Goal: Navigation & Orientation: Find specific page/section

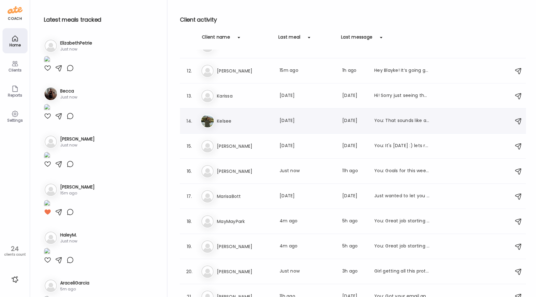
scroll to position [253, 0]
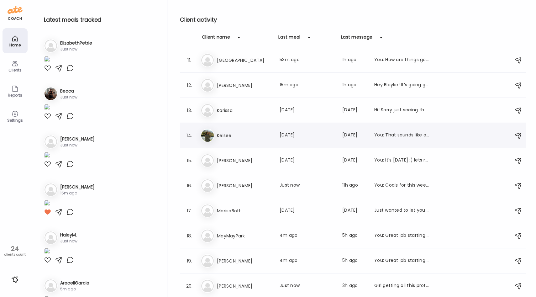
click at [237, 138] on h3 "Kelsee" at bounding box center [244, 136] width 55 height 8
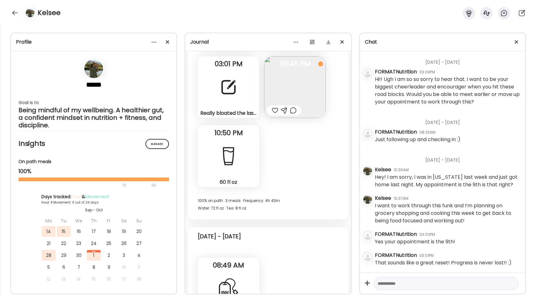
scroll to position [2609, 0]
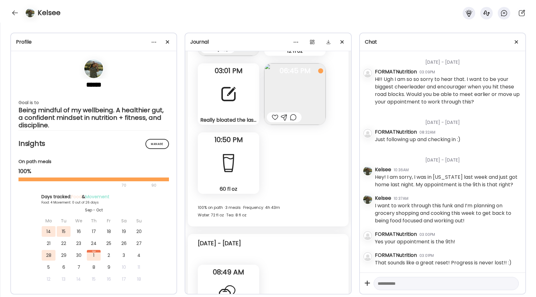
click at [229, 119] on div "Really bloated the last couple days. In my [MEDICAL_DATA] window. Is there anyt…" at bounding box center [228, 120] width 56 height 7
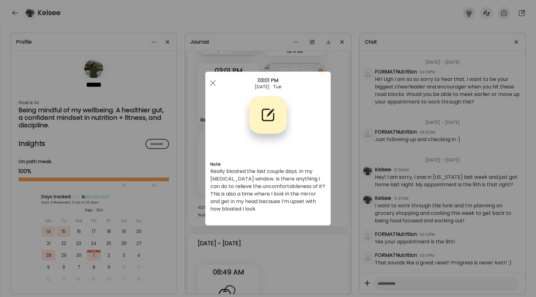
click at [333, 176] on div "Ate Coach Dashboard Wahoo! It’s official Take a moment to set up your Coach Pro…" at bounding box center [268, 148] width 536 height 297
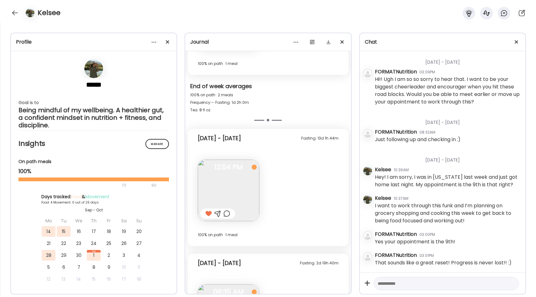
scroll to position [3278, 0]
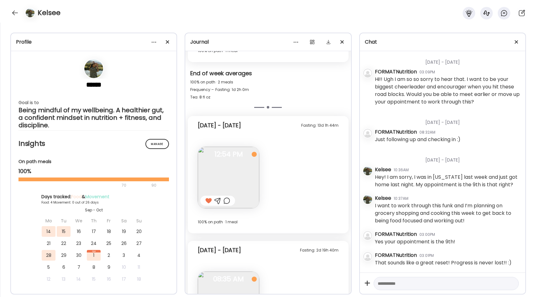
click at [247, 181] on img at bounding box center [228, 177] width 61 height 61
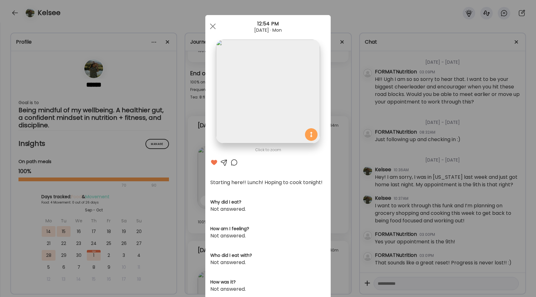
click at [336, 171] on div "Ate Coach Dashboard Wahoo! It’s official Take a moment to set up your Coach Pro…" at bounding box center [268, 148] width 536 height 297
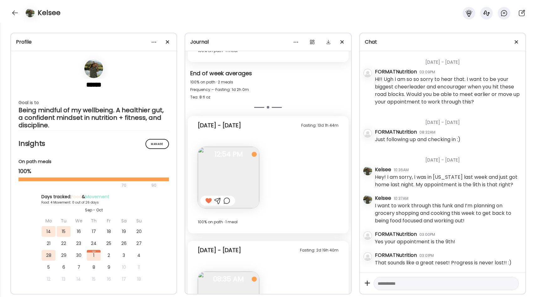
scroll to position [3345, 0]
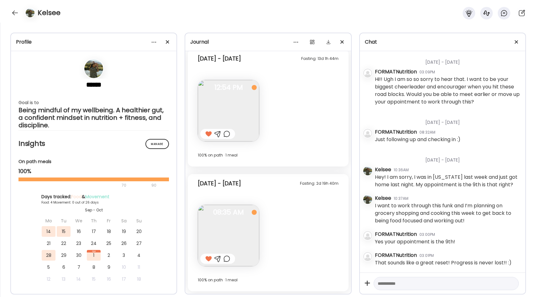
click at [225, 238] on img at bounding box center [228, 235] width 61 height 61
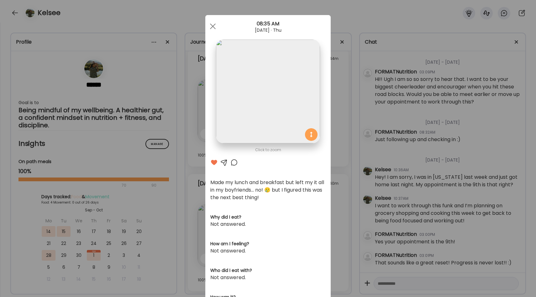
click at [336, 174] on div "Ate Coach Dashboard Wahoo! It’s official Take a moment to set up your Coach Pro…" at bounding box center [268, 148] width 536 height 297
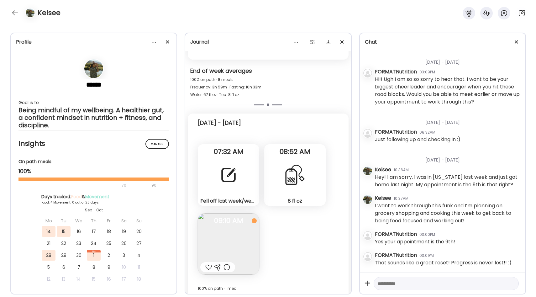
scroll to position [2899, 0]
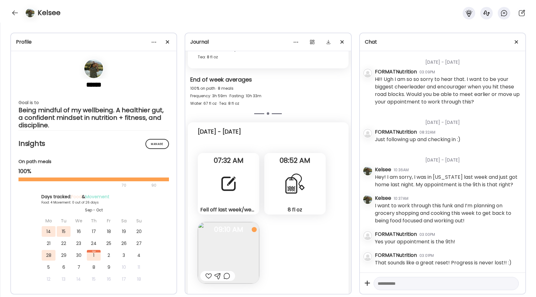
click at [249, 176] on div "Fell off last week/weekend! I went out of town so this weekend but I was able t…" at bounding box center [228, 183] width 61 height 61
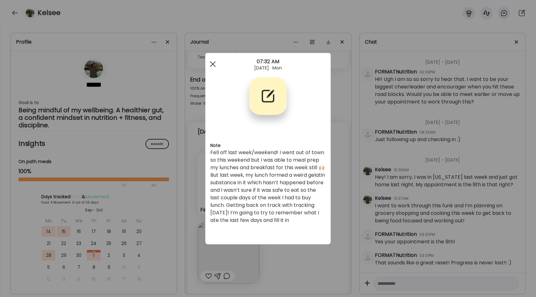
click at [212, 64] on div at bounding box center [213, 64] width 13 height 13
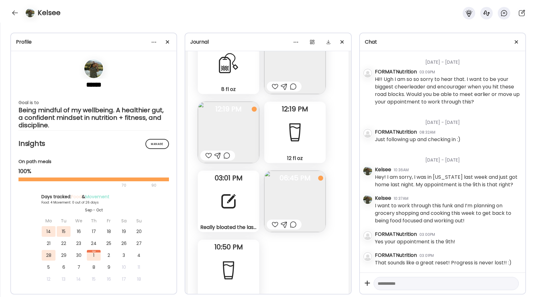
scroll to position [2501, 0]
click at [234, 208] on div at bounding box center [228, 201] width 23 height 23
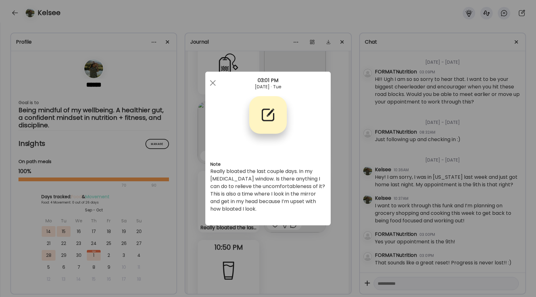
click at [267, 238] on div "Ate Coach Dashboard Wahoo! It’s official Take a moment to set up your Coach Pro…" at bounding box center [268, 148] width 536 height 297
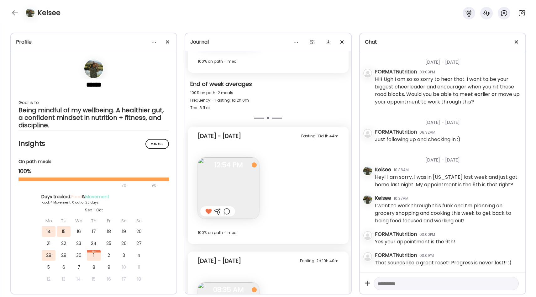
scroll to position [5428, 0]
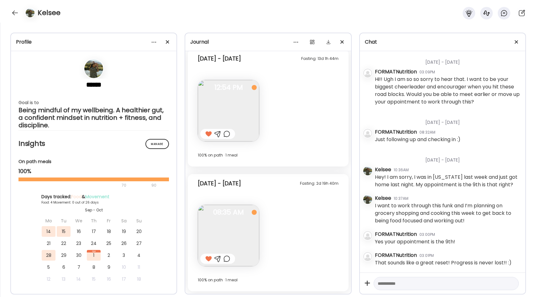
click at [222, 99] on img at bounding box center [228, 110] width 61 height 61
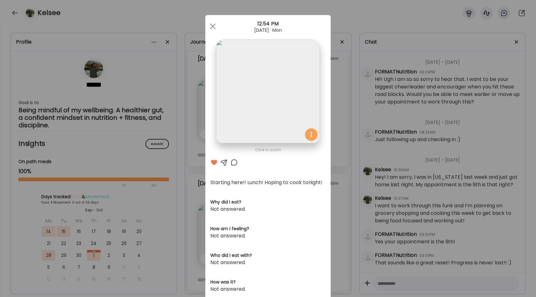
click at [343, 146] on div "Ate Coach Dashboard Wahoo! It’s official Take a moment to set up your Coach Pro…" at bounding box center [268, 148] width 536 height 297
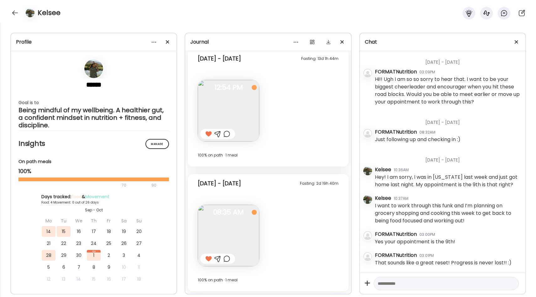
click at [270, 184] on div "Fasting: 2d 19h 40m [DATE] - [DATE]" at bounding box center [268, 185] width 140 height 20
click at [219, 90] on span "12:54 PM" at bounding box center [228, 88] width 61 height 6
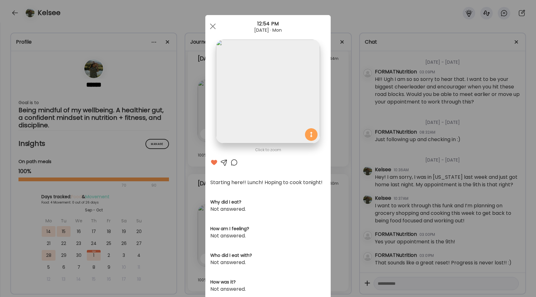
click at [336, 96] on div "Ate Coach Dashboard Wahoo! It’s official Take a moment to set up your Coach Pro…" at bounding box center [268, 148] width 536 height 297
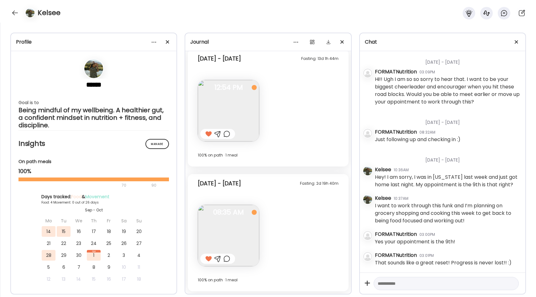
click at [234, 219] on img at bounding box center [228, 235] width 61 height 61
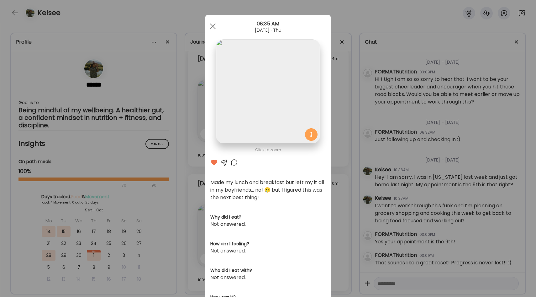
click at [337, 159] on div "Ate Coach Dashboard Wahoo! It’s official Take a moment to set up your Coach Pro…" at bounding box center [268, 148] width 536 height 297
